Goal: Task Accomplishment & Management: Manage account settings

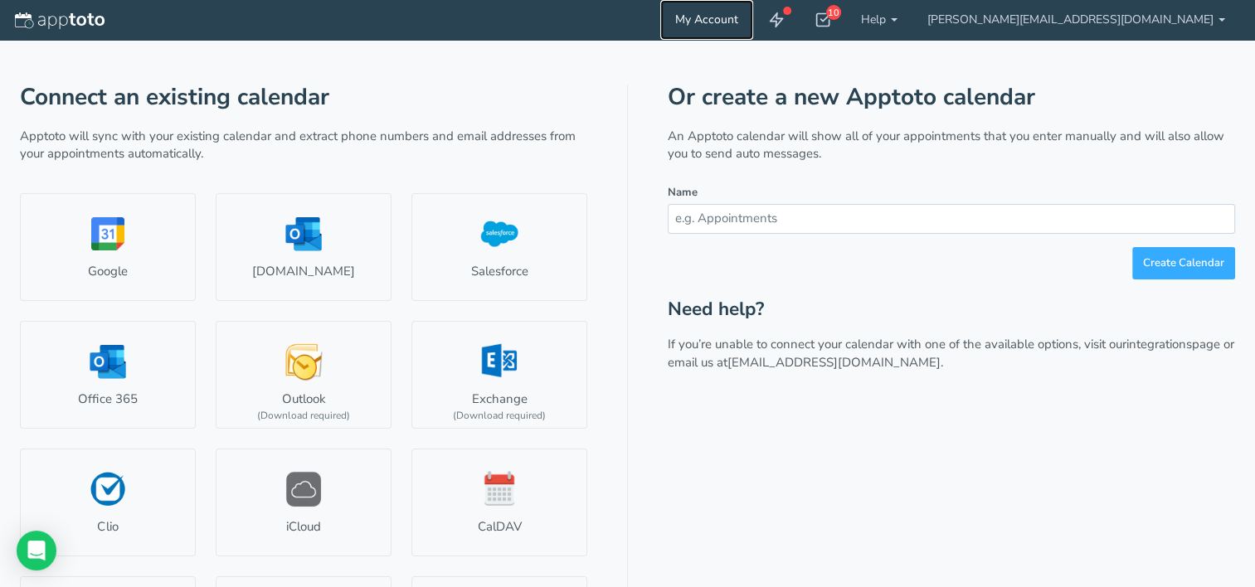
click at [753, 16] on link "My Account" at bounding box center [706, 20] width 93 height 40
click at [753, 18] on link "My Account" at bounding box center [706, 20] width 93 height 40
click at [753, 17] on link "My Account" at bounding box center [706, 20] width 93 height 40
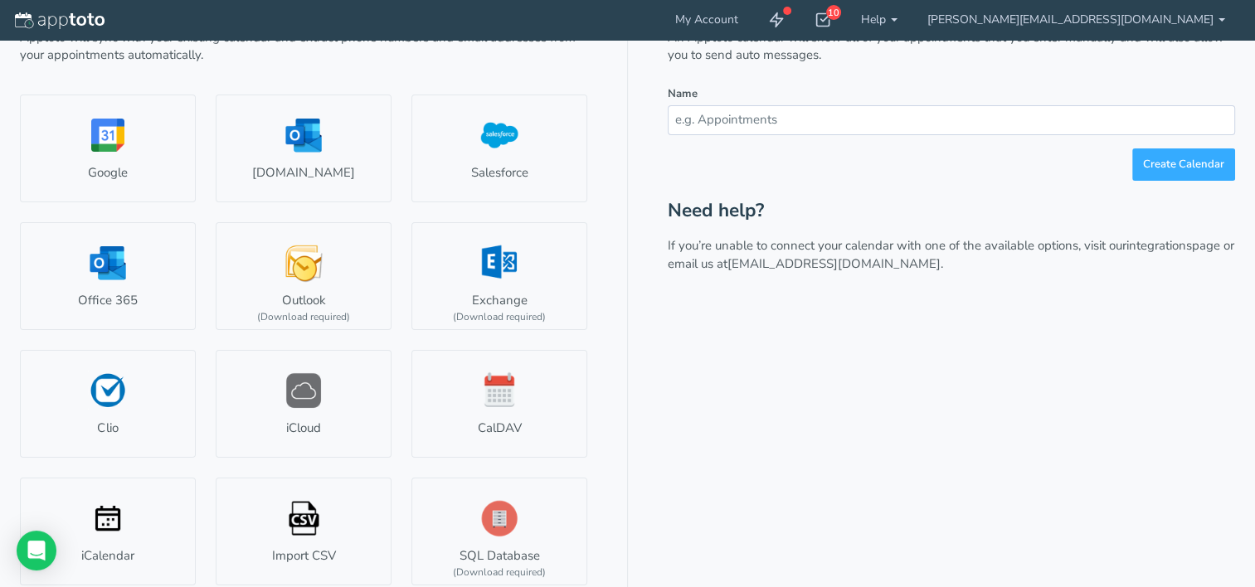
scroll to position [106, 0]
